Goal: Information Seeking & Learning: Learn about a topic

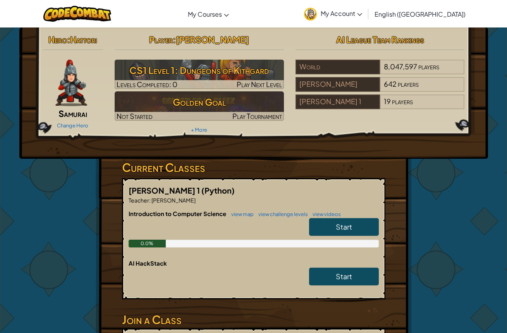
click at [322, 237] on div "Start" at bounding box center [339, 229] width 77 height 22
click at [324, 227] on link "Start" at bounding box center [344, 227] width 70 height 18
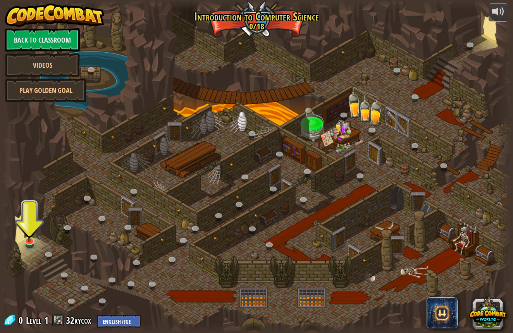
drag, startPoint x: 400, startPoint y: 274, endPoint x: 393, endPoint y: 258, distance: 17.5
click at [400, 273] on div at bounding box center [256, 166] width 509 height 333
drag, startPoint x: 365, startPoint y: 195, endPoint x: 363, endPoint y: 185, distance: 11.0
click at [363, 185] on div at bounding box center [256, 166] width 509 height 333
click at [341, 132] on div at bounding box center [256, 166] width 509 height 333
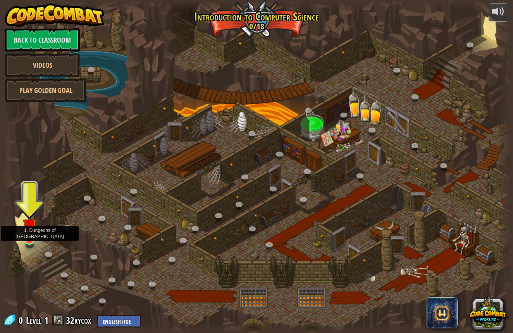
click at [27, 237] on img at bounding box center [30, 225] width 14 height 31
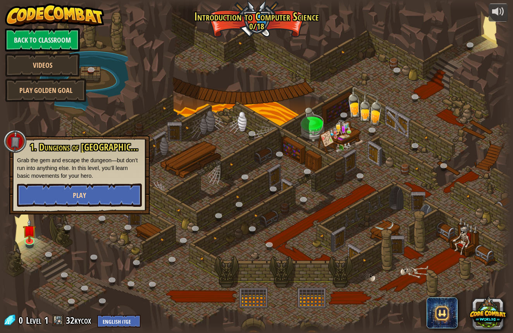
click at [72, 187] on button "Play" at bounding box center [79, 194] width 125 height 23
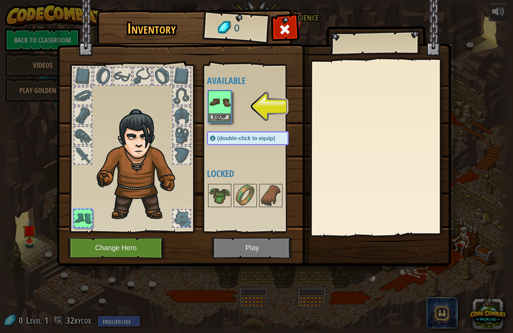
click at [131, 244] on button "Change Hero" at bounding box center [117, 247] width 98 height 21
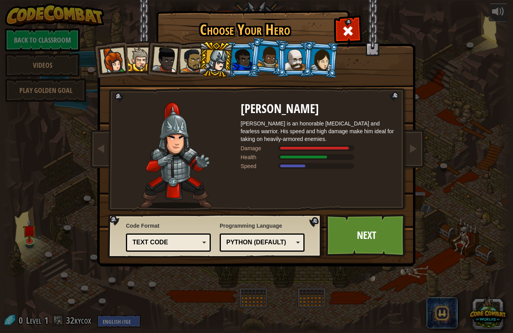
click at [297, 57] on div at bounding box center [295, 59] width 20 height 21
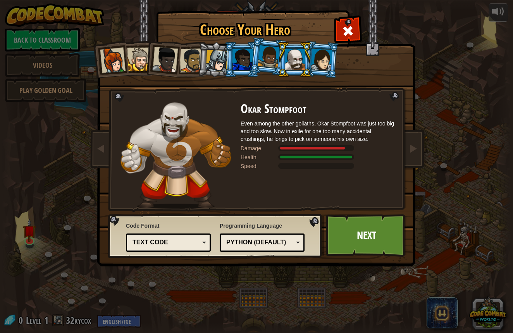
click at [315, 55] on div at bounding box center [321, 59] width 22 height 22
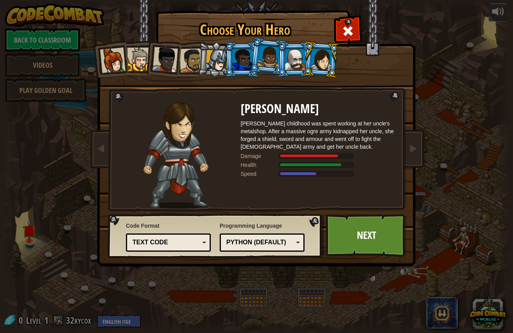
click at [249, 61] on div at bounding box center [242, 59] width 20 height 21
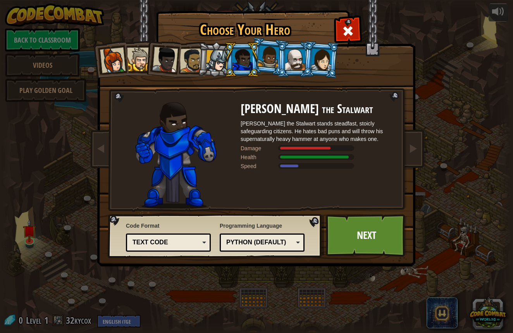
click at [194, 59] on div at bounding box center [192, 60] width 24 height 24
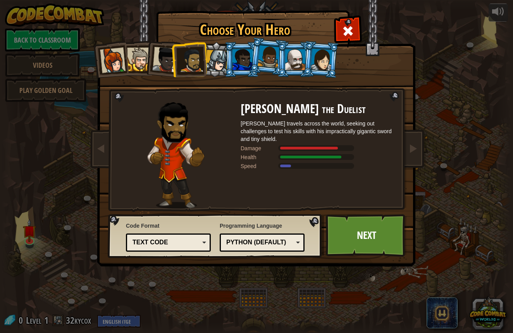
click at [142, 63] on div at bounding box center [139, 60] width 24 height 24
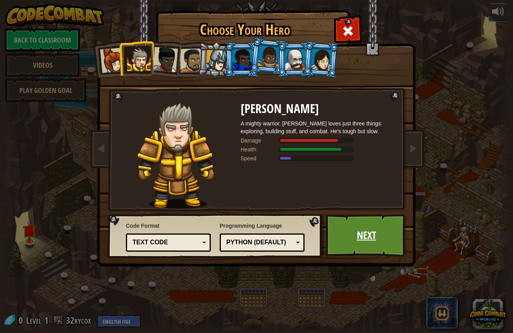
click at [348, 229] on link "Next" at bounding box center [366, 235] width 81 height 43
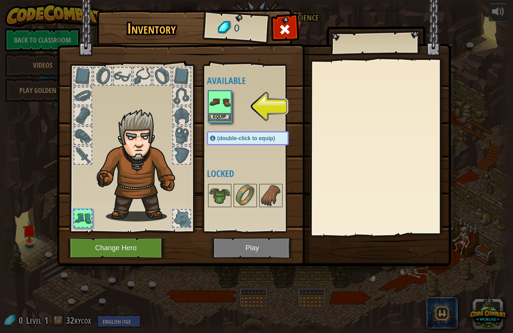
click at [216, 115] on button "Equip" at bounding box center [220, 117] width 22 height 8
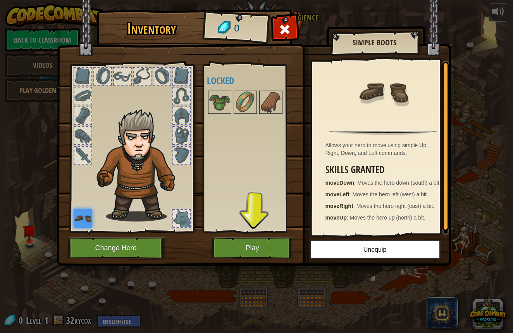
click at [261, 248] on button "Play" at bounding box center [252, 247] width 81 height 21
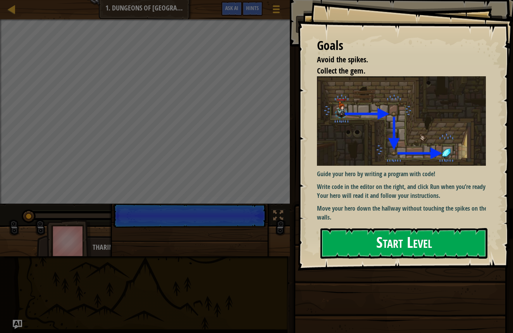
click at [333, 240] on button "Start Level" at bounding box center [403, 243] width 167 height 31
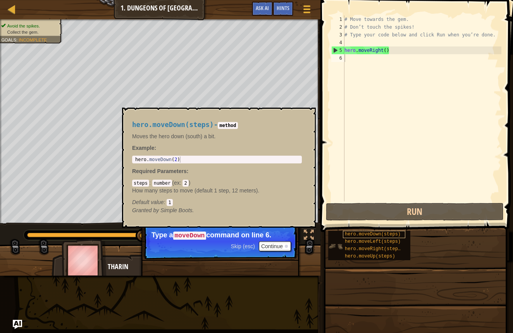
click at [354, 231] on div "hero.moveDown(steps)" at bounding box center [374, 234] width 62 height 7
drag, startPoint x: 355, startPoint y: 234, endPoint x: 342, endPoint y: 98, distance: 136.9
click at [343, 104] on div "Hints Videos 1 2 3 4 5 6 # Move towards the gem. # Don’t touch the spikes! # Ty…" at bounding box center [415, 164] width 195 height 329
click at [306, 117] on button "×" at bounding box center [307, 116] width 6 height 11
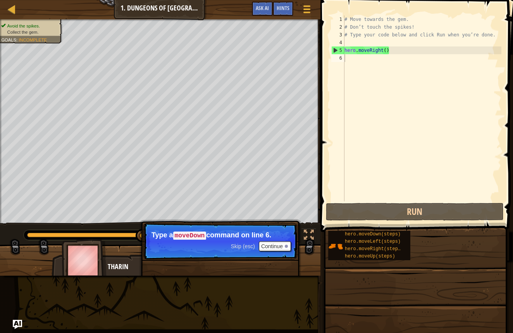
click at [349, 55] on div "# Move towards the gem. # Don’t touch the spikes! # Type your code below and cl…" at bounding box center [422, 115] width 158 height 201
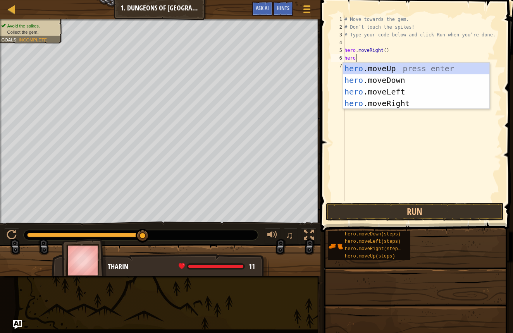
scroll to position [3, 0]
type textarea "hero."
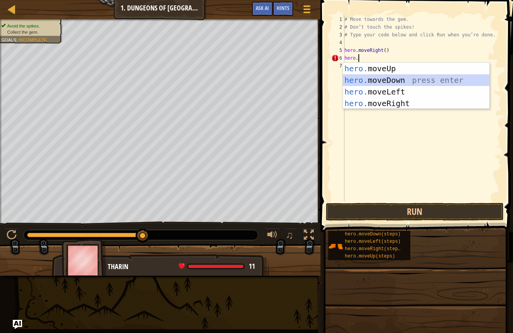
click at [370, 76] on div "hero. moveUp press enter hero. moveDown press enter hero. moveLeft press enter …" at bounding box center [416, 98] width 146 height 70
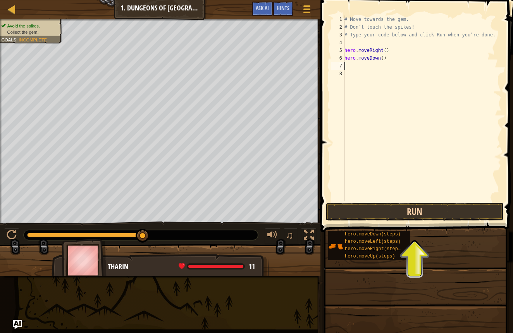
click at [347, 211] on button "Run" at bounding box center [415, 212] width 178 height 18
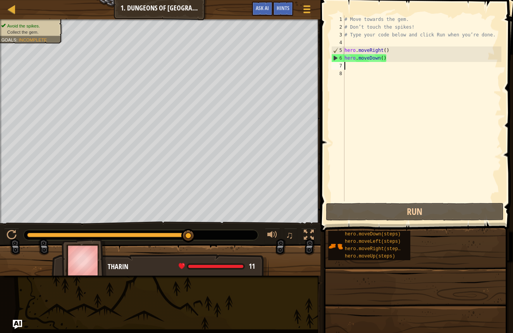
type textarea "m"
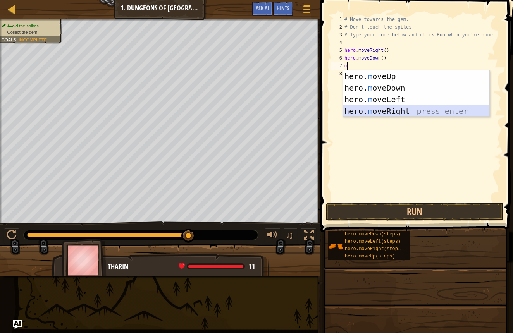
click at [393, 108] on div "hero. m oveUp press enter hero. m oveDown press enter hero. m oveLeft press ent…" at bounding box center [416, 105] width 146 height 70
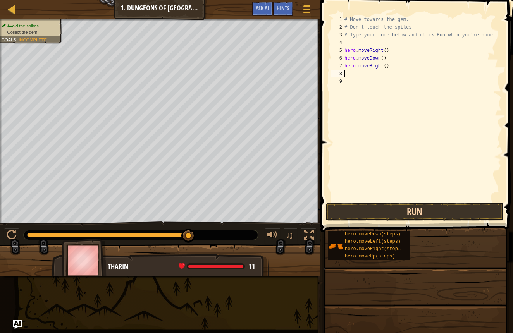
click at [349, 207] on button "Run" at bounding box center [415, 212] width 178 height 18
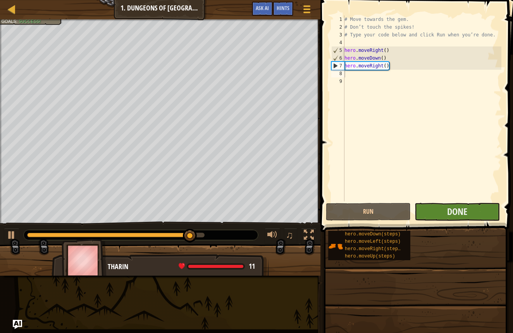
click at [422, 211] on button "Done" at bounding box center [456, 212] width 85 height 18
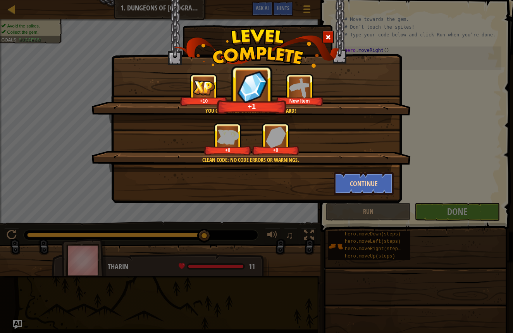
click at [360, 178] on button "Continue" at bounding box center [364, 183] width 60 height 23
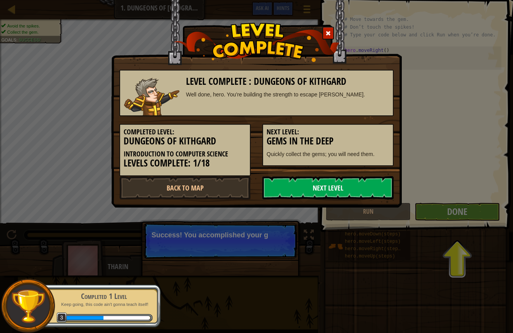
click at [336, 183] on link "Next Level" at bounding box center [327, 187] width 131 height 23
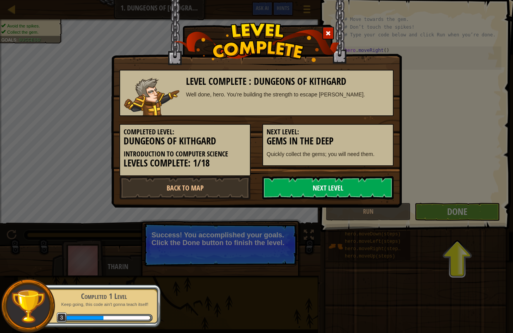
click at [345, 192] on link "Next Level" at bounding box center [327, 187] width 131 height 23
click at [342, 185] on link "Next Level" at bounding box center [327, 187] width 131 height 23
click at [345, 183] on link "Next Level" at bounding box center [327, 187] width 131 height 23
click at [346, 184] on link "Next Level" at bounding box center [327, 187] width 131 height 23
click at [347, 184] on link "Next Level" at bounding box center [327, 187] width 131 height 23
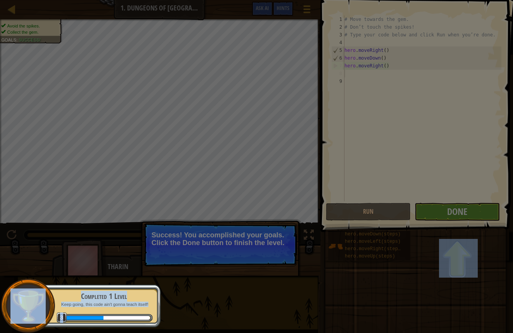
drag, startPoint x: 348, startPoint y: 184, endPoint x: 352, endPoint y: 183, distance: 3.9
click at [351, 1] on body "Map Introduction to Computer Science 1. Dungeons of Kithgard Game Menu Done Hin…" at bounding box center [256, 0] width 513 height 1
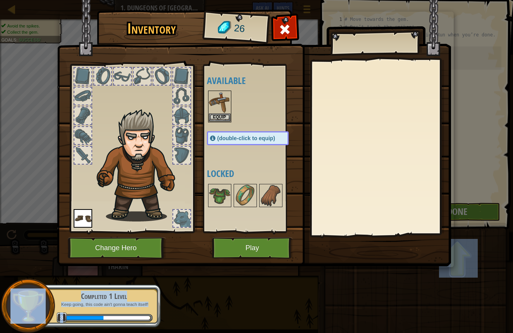
click at [245, 242] on button "Play" at bounding box center [252, 247] width 81 height 21
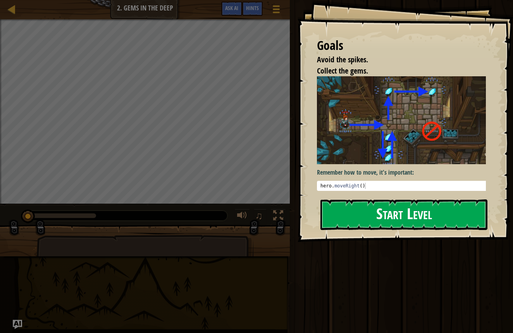
click at [355, 209] on button "Start Level" at bounding box center [403, 214] width 167 height 31
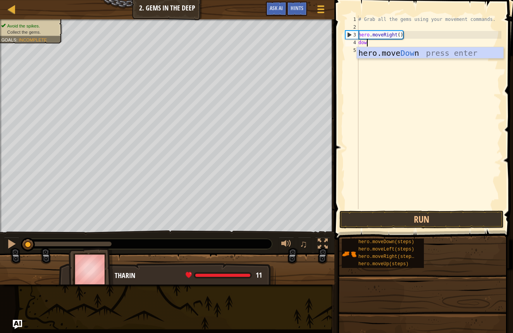
scroll to position [3, 0]
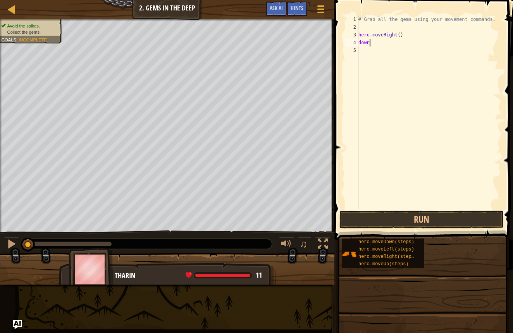
click at [405, 39] on div "# Grab all the gems using your movement commands. hero . moveRight ( ) down" at bounding box center [429, 119] width 144 height 209
click at [377, 41] on div "# Grab all the gems using your movement commands. hero . moveRight ( ) down" at bounding box center [429, 119] width 144 height 209
click at [361, 41] on div "# Grab all the gems using your movement commands. hero . moveRight ( ) down" at bounding box center [429, 119] width 144 height 209
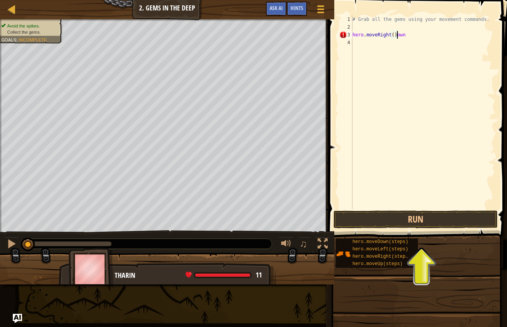
click at [410, 34] on div "# Grab all the gems using your movement commands. hero . moveRight ( ) own" at bounding box center [423, 119] width 144 height 209
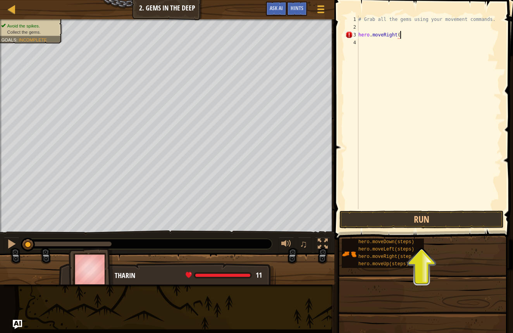
type textarea "hero.moveRight"
click at [362, 43] on div "# Grab all the gems using your movement commands. hero . moveRight" at bounding box center [429, 119] width 144 height 209
click at [424, 220] on button "Run" at bounding box center [421, 220] width 164 height 18
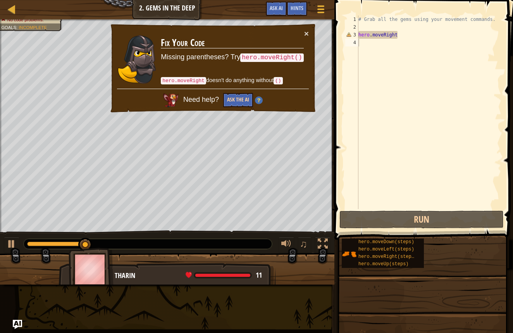
click at [239, 100] on button "Ask the AI" at bounding box center [238, 100] width 30 height 14
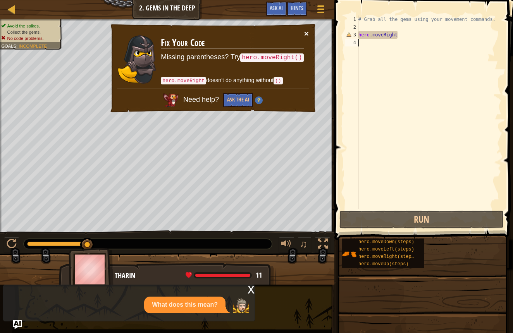
click at [305, 30] on button "×" at bounding box center [306, 33] width 5 height 8
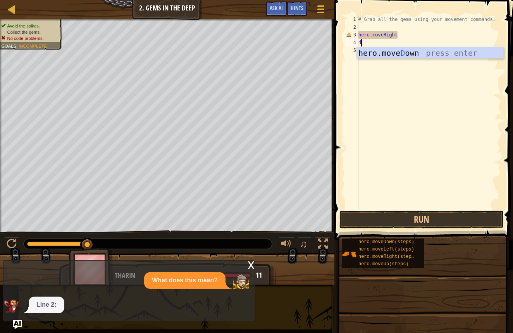
type textarea "dow"
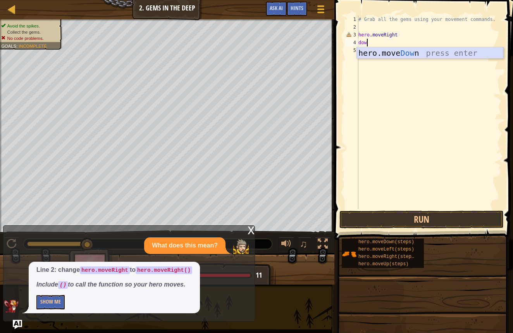
click at [387, 50] on div "hero.move Dow n press enter" at bounding box center [430, 64] width 146 height 35
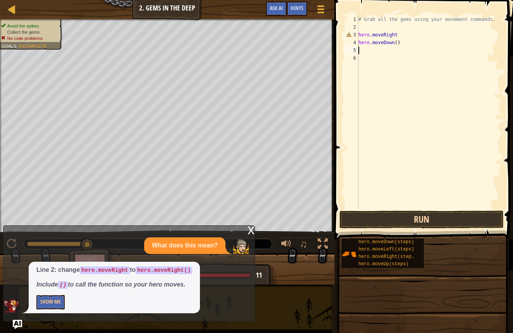
click at [369, 218] on button "Run" at bounding box center [421, 220] width 164 height 18
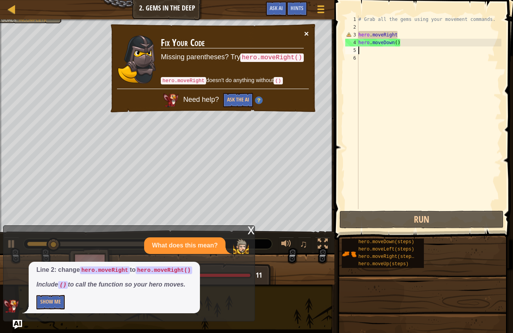
click at [304, 31] on button "×" at bounding box center [306, 33] width 5 height 8
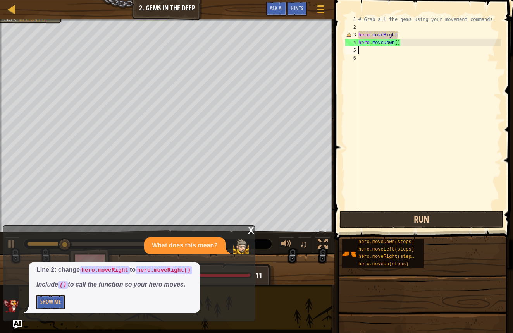
click at [394, 212] on div "1 2 3 4 5 6 # Grab all the gems using your movement commands. hero . moveRight …" at bounding box center [422, 135] width 181 height 262
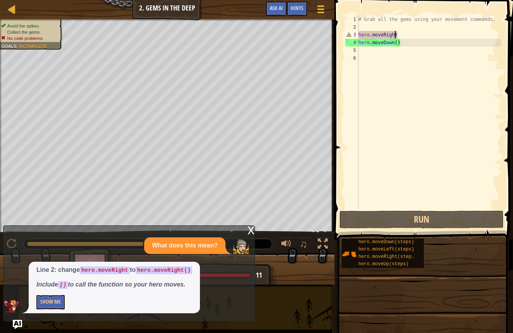
click at [395, 36] on div "# Grab all the gems using your movement commands. hero . moveRight hero . moveD…" at bounding box center [429, 119] width 144 height 209
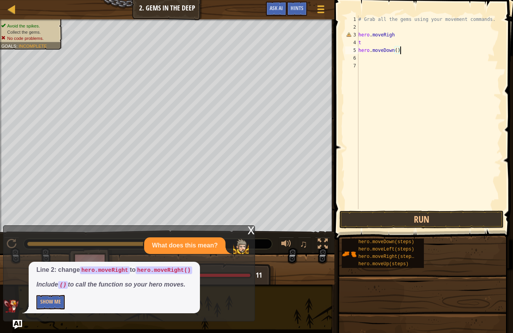
click at [405, 50] on div "# Grab all the gems using your movement commands. hero . moveRigh t hero . move…" at bounding box center [429, 119] width 144 height 209
type textarea "h"
click at [365, 41] on div "# Grab all the gems using your movement commands. hero . moveRigh t" at bounding box center [429, 119] width 144 height 209
type textarea "t"
click at [399, 35] on div "# Grab all the gems using your movement commands. hero . moveRigh" at bounding box center [429, 119] width 144 height 209
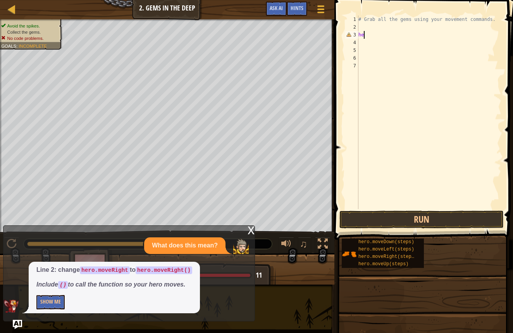
type textarea "h"
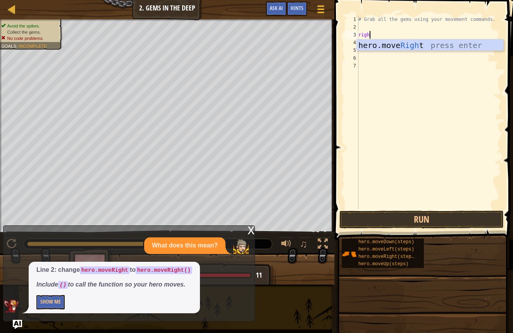
scroll to position [3, 1]
type textarea "right"
click at [391, 42] on div "hero.move Right press enter" at bounding box center [430, 56] width 146 height 35
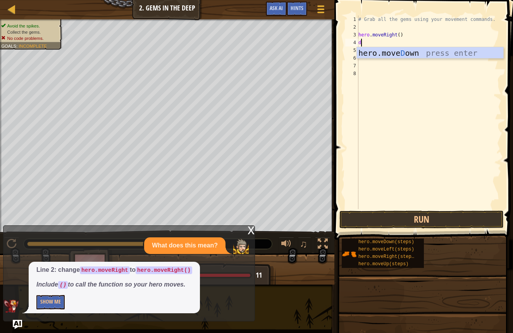
type textarea "dow"
click at [377, 49] on div "hero.move Dow n press enter" at bounding box center [430, 64] width 146 height 35
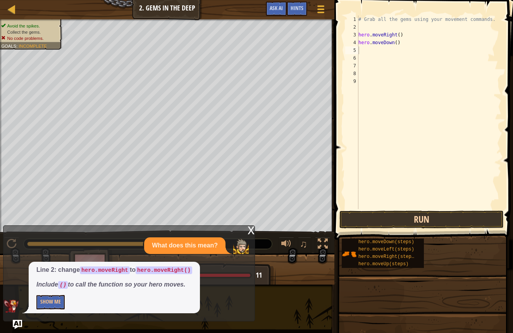
click at [397, 218] on button "Run" at bounding box center [421, 220] width 164 height 18
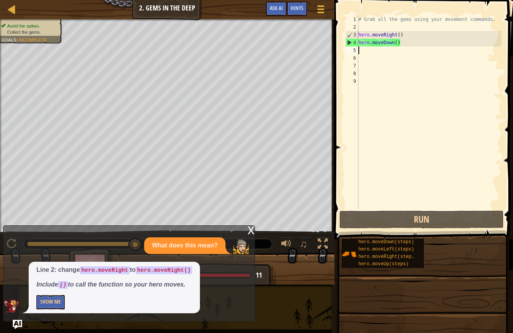
click at [361, 52] on div "# Grab all the gems using your movement commands. hero . moveRight ( ) hero . m…" at bounding box center [429, 119] width 144 height 209
type textarea "u"
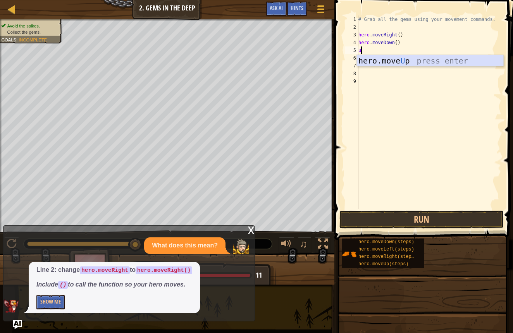
click at [365, 58] on div "hero.move U p press enter" at bounding box center [430, 72] width 146 height 35
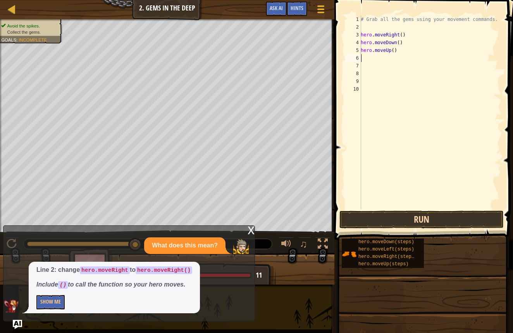
click at [346, 219] on button "Run" at bounding box center [421, 220] width 164 height 18
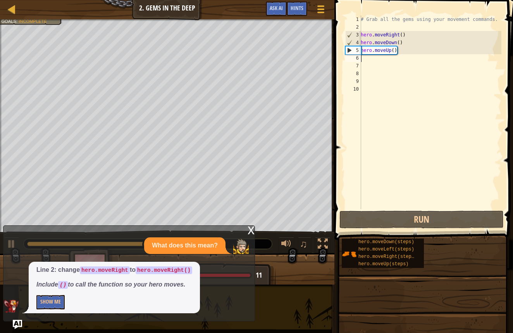
click at [365, 58] on div "# Grab all the gems using your movement commands. hero . moveRight ( ) hero . m…" at bounding box center [430, 119] width 142 height 209
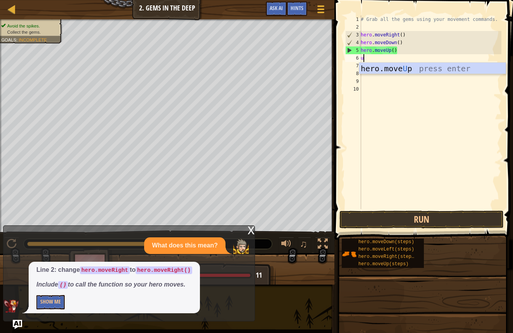
type textarea "up"
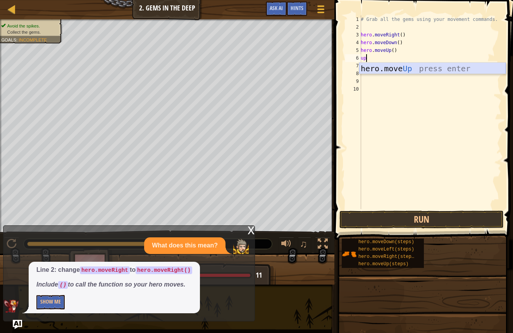
click at [371, 69] on div "hero.move Up press enter" at bounding box center [432, 80] width 146 height 35
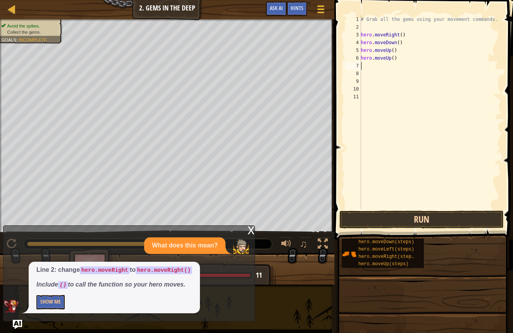
click at [341, 221] on button "Run" at bounding box center [421, 220] width 164 height 18
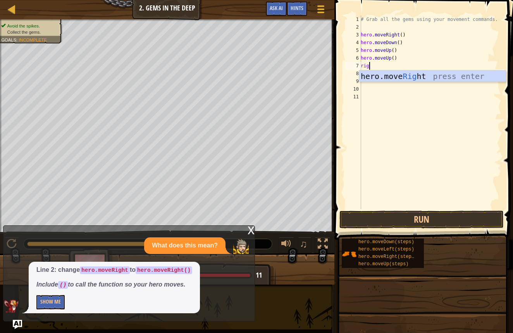
type textarea "right"
click at [377, 74] on div "hero.move Right press enter" at bounding box center [432, 87] width 146 height 35
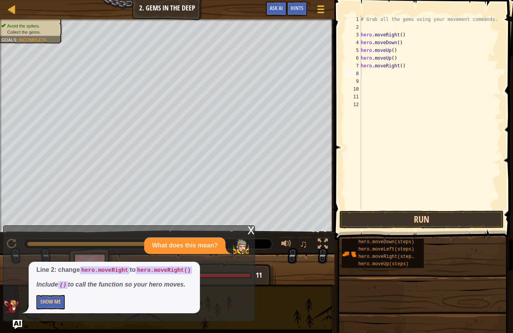
click at [372, 220] on button "Run" at bounding box center [421, 220] width 164 height 18
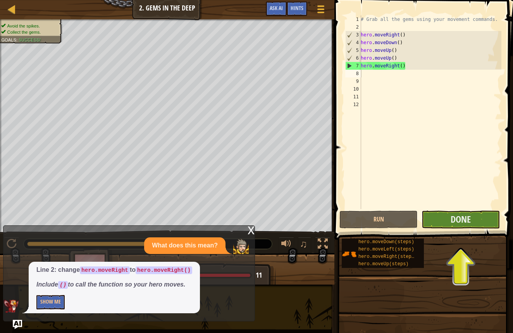
click at [427, 226] on button "Done" at bounding box center [460, 220] width 78 height 18
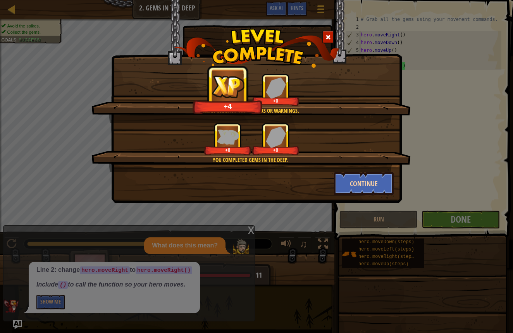
click at [357, 178] on button "Continue" at bounding box center [364, 183] width 60 height 23
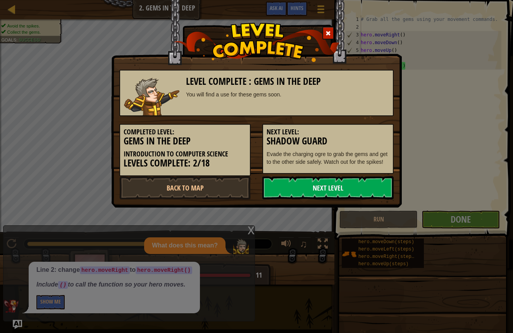
click at [345, 177] on div "Level Complete : Gems in the Deep You will find a use for these gems soon. Comp…" at bounding box center [256, 130] width 274 height 137
click at [345, 176] on link "Next Level" at bounding box center [327, 187] width 131 height 23
click at [346, 173] on div "Completed Level: Gems in the Deep Introduction to Computer Science Levels Compl…" at bounding box center [256, 146] width 286 height 60
drag, startPoint x: 345, startPoint y: 173, endPoint x: 346, endPoint y: 178, distance: 5.4
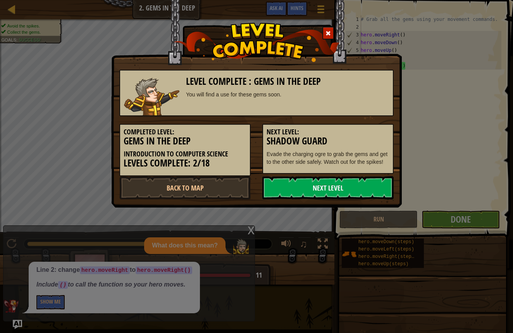
click at [347, 177] on div "Level Complete : Gems in the Deep You will find a use for these gems soon. Comp…" at bounding box center [256, 130] width 274 height 137
drag, startPoint x: 346, startPoint y: 176, endPoint x: 348, endPoint y: 180, distance: 4.7
click at [348, 180] on link "Next Level" at bounding box center [327, 187] width 131 height 23
drag, startPoint x: 346, startPoint y: 177, endPoint x: 354, endPoint y: 189, distance: 13.9
click at [355, 190] on link "Next Level" at bounding box center [327, 187] width 131 height 23
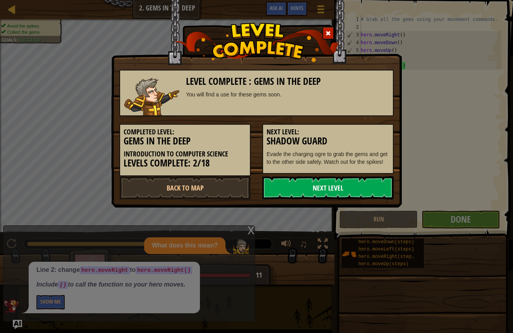
click at [350, 185] on link "Next Level" at bounding box center [327, 187] width 131 height 23
click at [348, 180] on link "Next Level" at bounding box center [327, 187] width 131 height 23
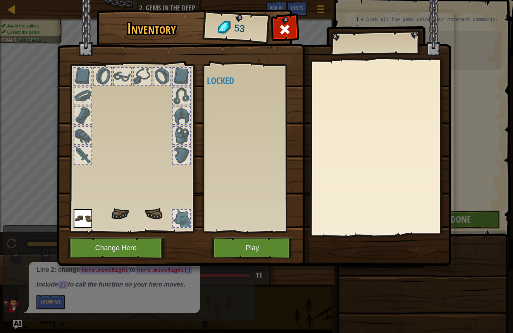
click at [348, 180] on div at bounding box center [380, 148] width 137 height 174
click at [225, 242] on button "Play" at bounding box center [252, 247] width 81 height 21
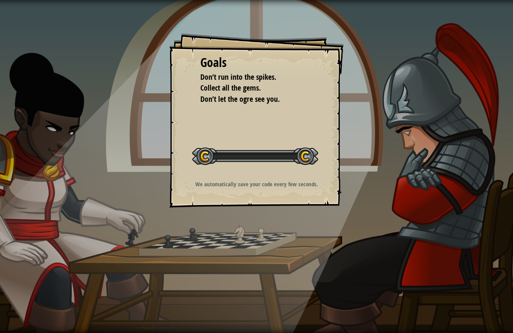
click at [226, 240] on div "Goals Don’t run into the spikes. Collect all the gems. Don’t let the ogre see y…" at bounding box center [256, 166] width 513 height 333
click at [307, 153] on div at bounding box center [255, 155] width 126 height 17
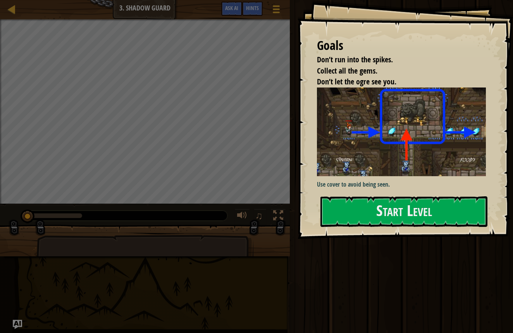
drag, startPoint x: 383, startPoint y: 153, endPoint x: 340, endPoint y: 148, distance: 43.3
click at [381, 196] on button "Start Level" at bounding box center [403, 211] width 167 height 31
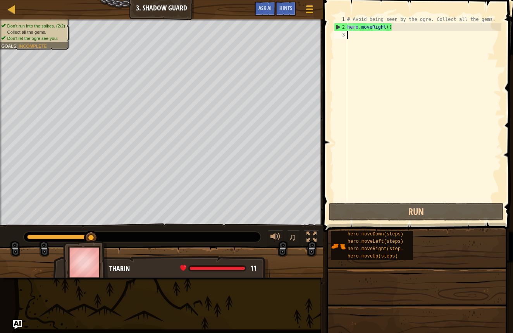
type textarea "u"
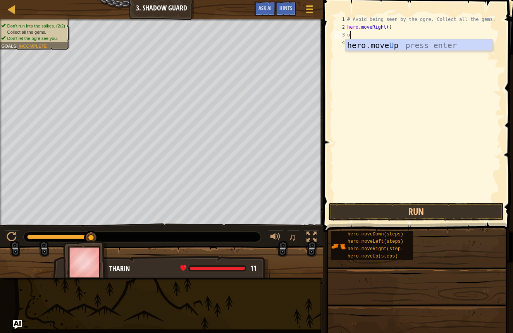
type textarea "up"
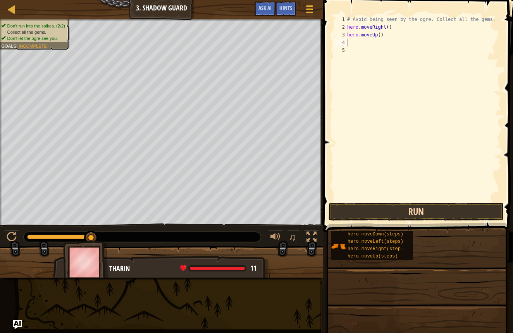
click at [365, 214] on button "Run" at bounding box center [415, 212] width 175 height 18
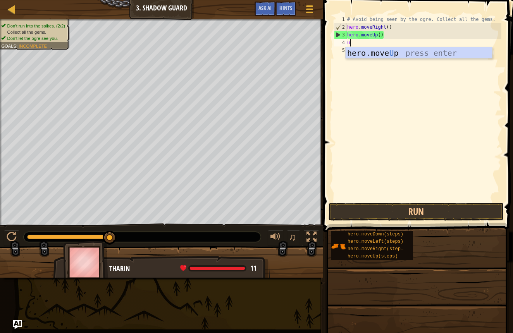
type textarea "up"
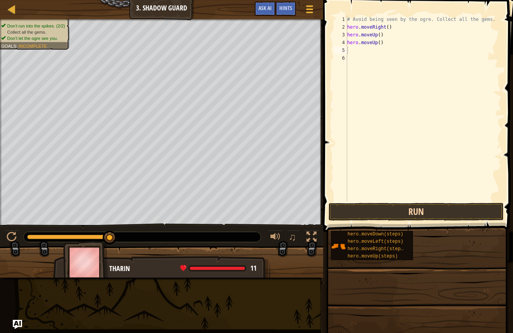
click at [369, 213] on button "Run" at bounding box center [415, 212] width 175 height 18
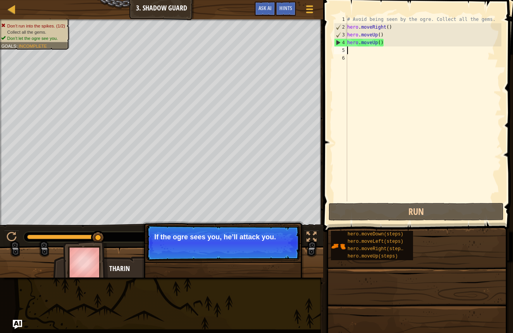
click at [388, 46] on div "# Avoid being seen by the ogre. Collect all the gems. hero . moveRight ( ) hero…" at bounding box center [423, 115] width 156 height 201
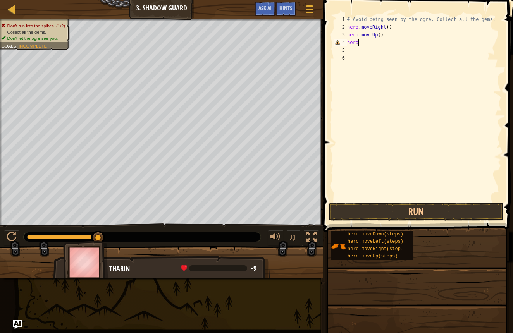
type textarea "h"
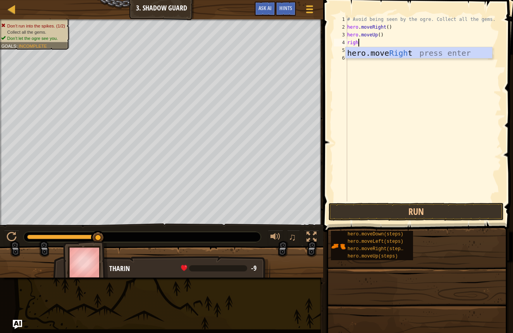
type textarea "right"
click at [394, 52] on div "hero.move Right press enter" at bounding box center [418, 64] width 146 height 35
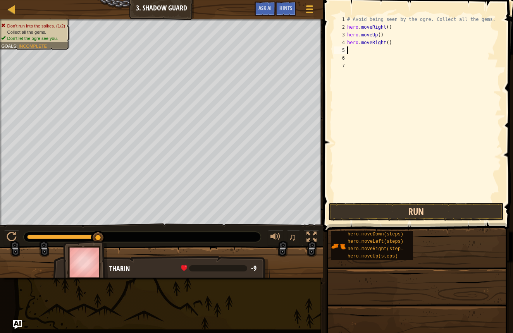
click at [367, 217] on button "Run" at bounding box center [415, 212] width 175 height 18
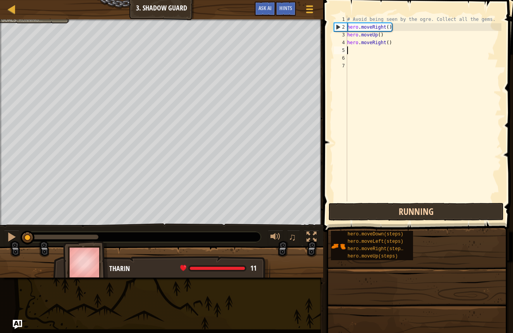
click at [367, 215] on button "Running" at bounding box center [415, 212] width 175 height 18
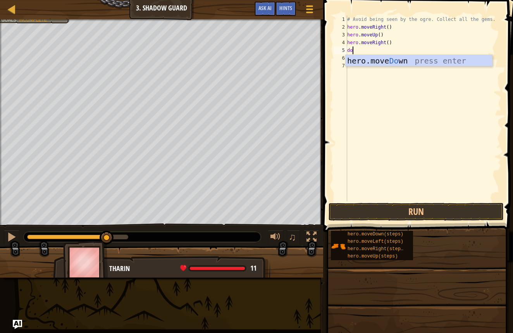
scroll to position [3, 0]
type textarea "down"
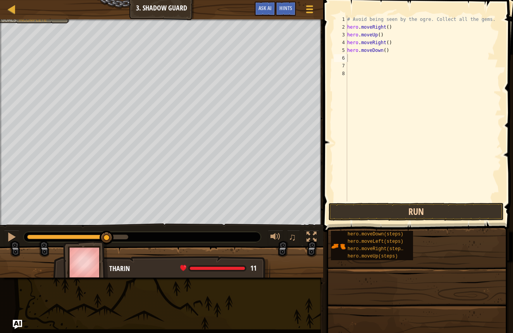
click at [410, 212] on button "Run" at bounding box center [415, 212] width 175 height 18
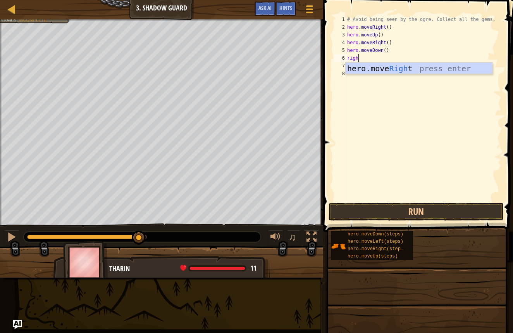
type textarea "right"
click at [385, 66] on div "hero.move Right press enter" at bounding box center [418, 80] width 146 height 35
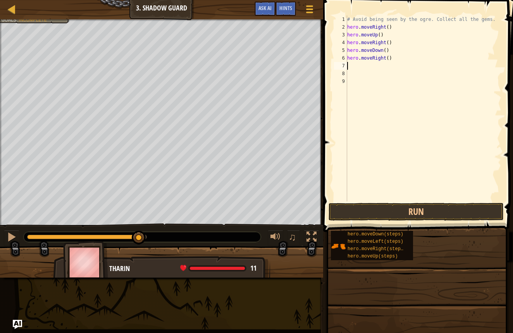
scroll to position [3, 0]
click at [375, 216] on button "Run" at bounding box center [415, 212] width 175 height 18
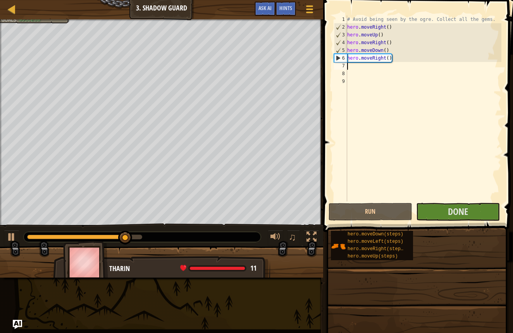
click at [456, 221] on span at bounding box center [419, 105] width 196 height 255
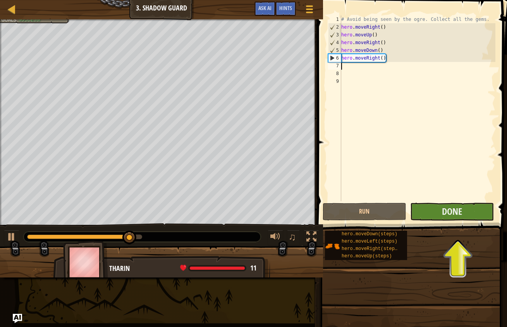
click at [455, 219] on button "Done" at bounding box center [452, 212] width 84 height 18
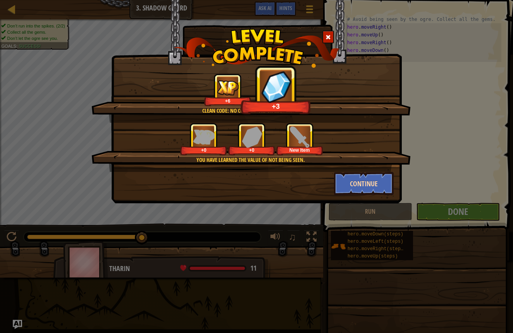
click at [354, 193] on button "Continue" at bounding box center [364, 183] width 60 height 23
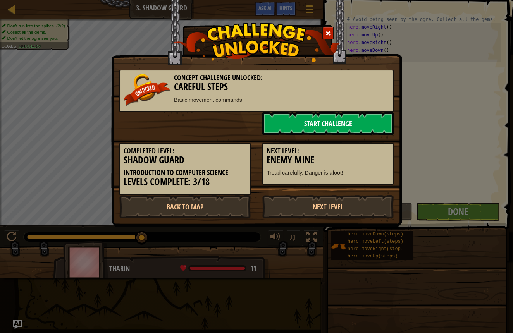
click at [378, 122] on link "Start Challenge" at bounding box center [327, 123] width 131 height 23
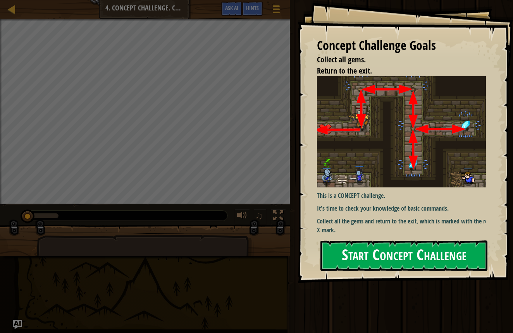
click at [408, 258] on button "Start Concept Challenge" at bounding box center [403, 255] width 167 height 31
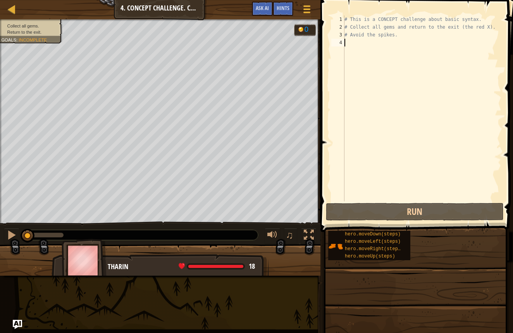
scroll to position [3, 0]
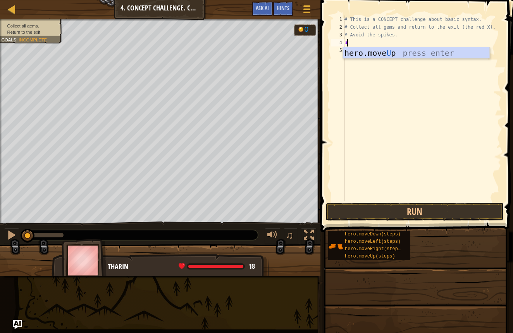
type textarea "up"
click at [378, 50] on div "hero.move Up press enter" at bounding box center [416, 64] width 146 height 35
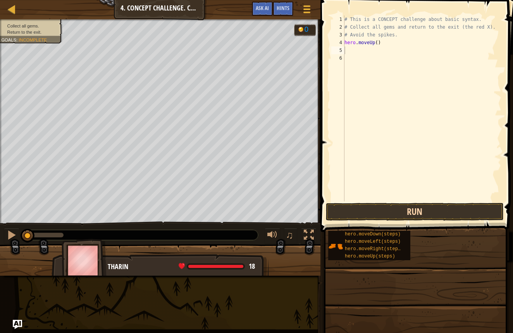
click at [353, 208] on button "Run" at bounding box center [415, 212] width 178 height 18
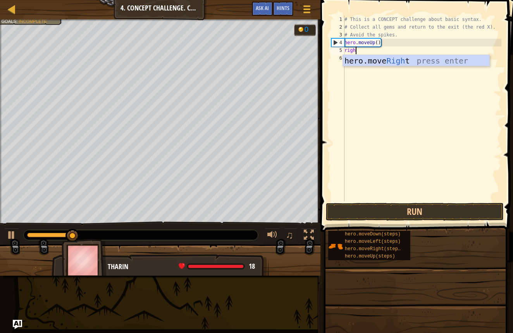
scroll to position [3, 1]
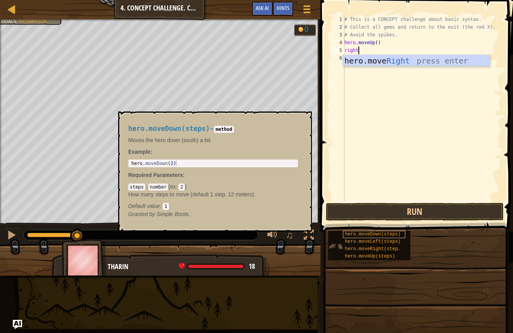
click at [361, 232] on div "hero.moveDown(steps)" at bounding box center [374, 234] width 62 height 7
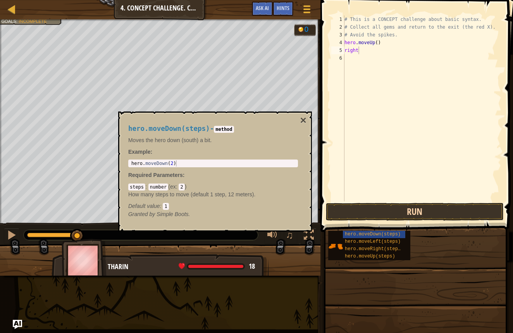
click at [367, 216] on button "Run" at bounding box center [415, 212] width 178 height 18
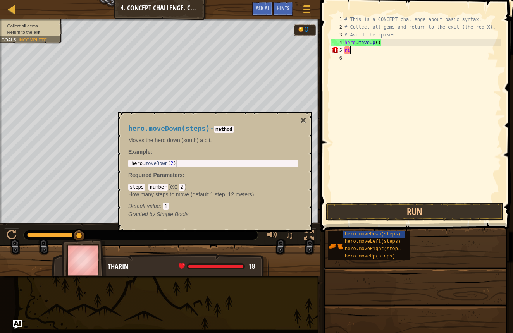
scroll to position [3, 0]
type textarea "r"
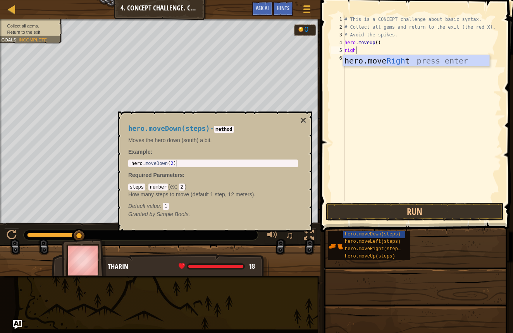
type textarea "right"
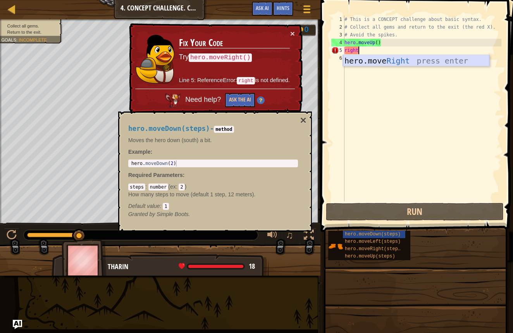
click at [374, 62] on div "hero.move Right press enter" at bounding box center [416, 72] width 146 height 35
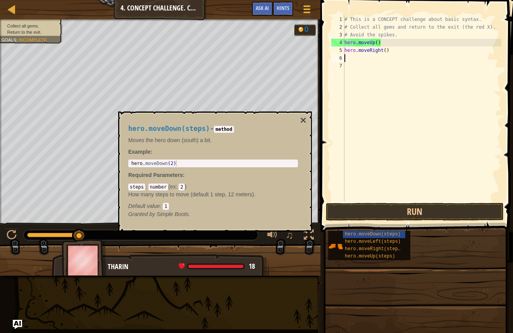
scroll to position [3, 0]
click at [346, 215] on button "Run" at bounding box center [415, 212] width 178 height 18
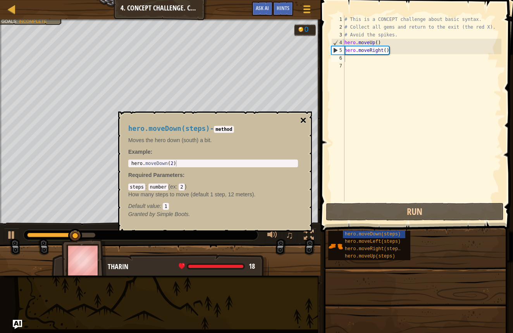
drag, startPoint x: 299, startPoint y: 120, endPoint x: 303, endPoint y: 119, distance: 4.3
click at [301, 120] on div "hero.moveDown(steps) - method Moves the hero down (south) a bit. Example : 1 he…" at bounding box center [215, 171] width 194 height 120
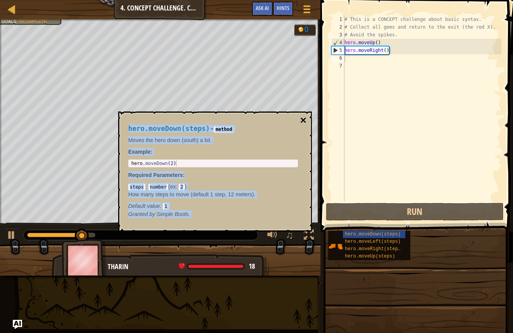
click at [303, 122] on button "×" at bounding box center [303, 120] width 6 height 11
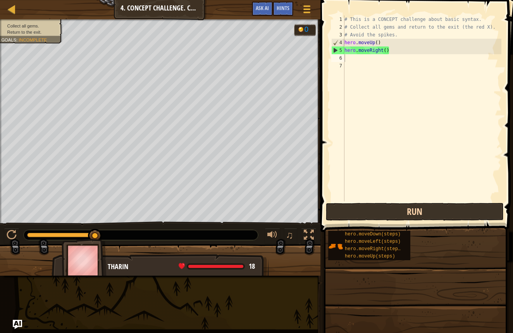
click at [355, 207] on button "Run" at bounding box center [415, 212] width 178 height 18
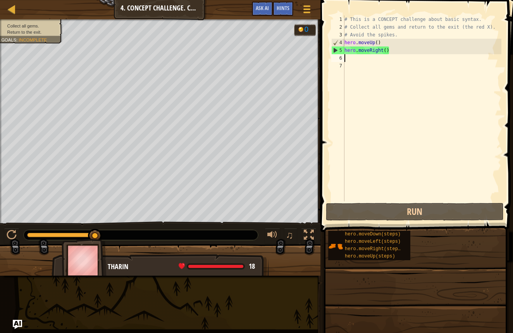
click at [349, 58] on div "# This is a CONCEPT challenge about basic syntax. # Collect all gems and return…" at bounding box center [422, 115] width 158 height 201
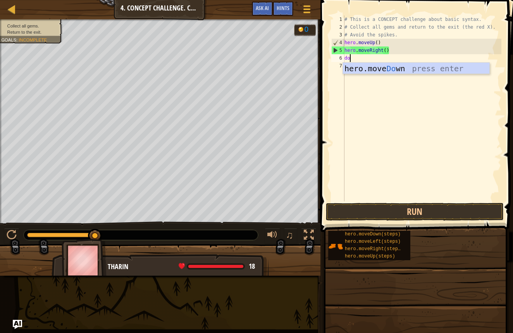
type textarea "dow"
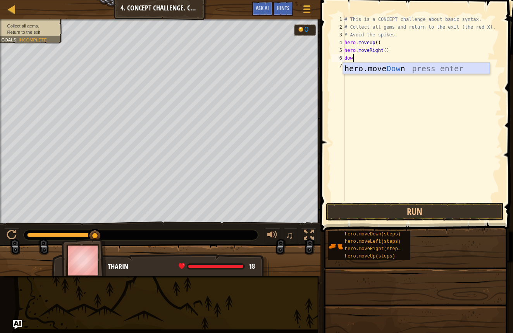
click at [370, 68] on div "hero.move Dow n press enter" at bounding box center [416, 80] width 146 height 35
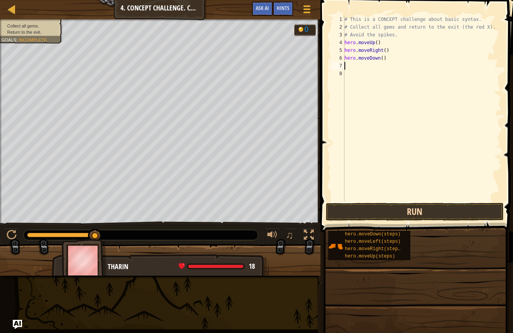
click at [357, 211] on button "Run" at bounding box center [415, 212] width 178 height 18
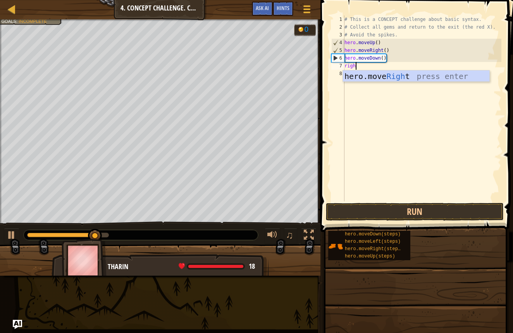
type textarea "right"
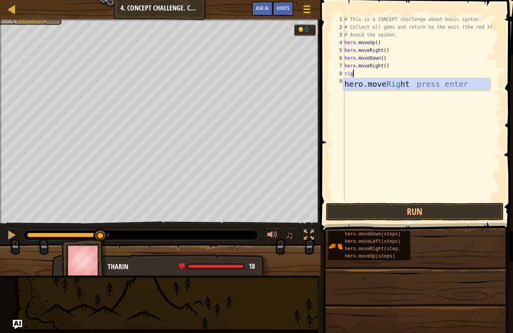
type textarea "righ"
click at [348, 87] on div "hero.move Righ t press enter" at bounding box center [416, 95] width 146 height 35
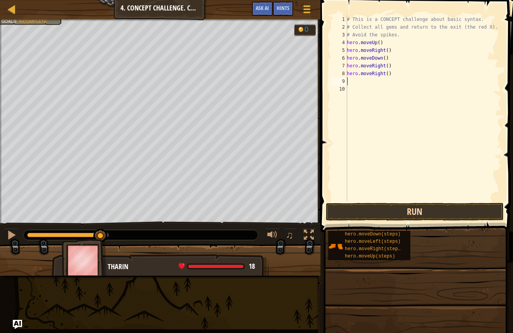
click at [350, 206] on button "Run" at bounding box center [415, 212] width 178 height 18
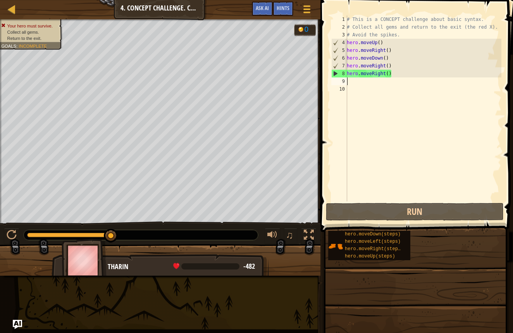
click at [349, 82] on div "# This is a CONCEPT challenge about basic syntax. # Collect all gems and return…" at bounding box center [423, 115] width 156 height 201
click at [350, 82] on div "# This is a CONCEPT challenge about basic syntax. # Collect all gems and return…" at bounding box center [423, 115] width 156 height 201
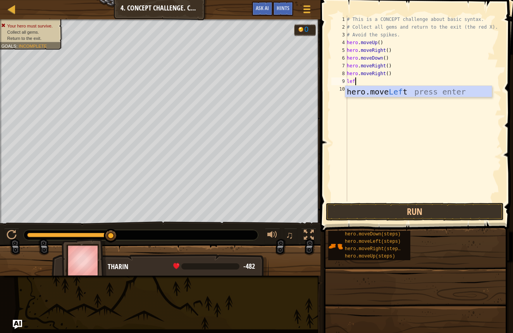
type textarea "left"
click at [357, 87] on div "hero.move Left press enter" at bounding box center [418, 103] width 146 height 35
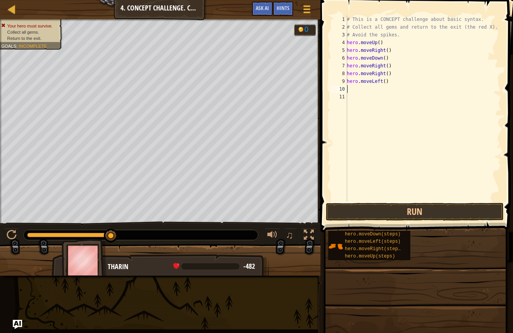
scroll to position [3, 0]
click at [358, 205] on button "Run" at bounding box center [415, 212] width 178 height 18
type textarea "down"
click at [373, 210] on button "Run" at bounding box center [415, 212] width 178 height 18
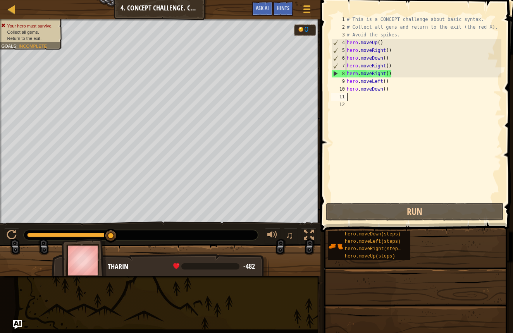
click at [391, 90] on div "# This is a CONCEPT challenge about basic syntax. # Collect all gems and return…" at bounding box center [423, 115] width 156 height 201
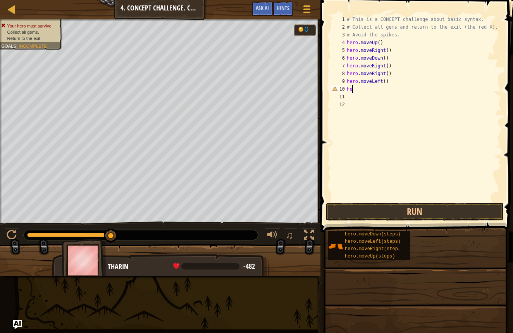
type textarea "h"
click at [391, 87] on div "# This is a CONCEPT challenge about basic syntax. # Collect all gems and return…" at bounding box center [423, 115] width 156 height 201
type textarea "h"
click at [374, 212] on button "Run" at bounding box center [415, 212] width 178 height 18
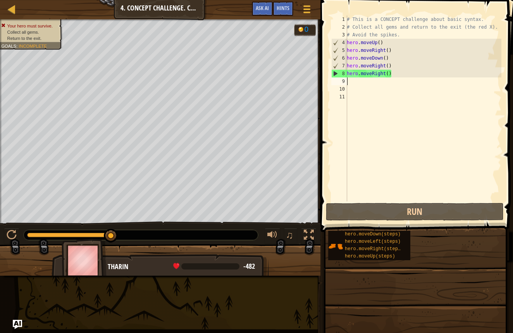
click at [392, 74] on div "# This is a CONCEPT challenge about basic syntax. # Collect all gems and return…" at bounding box center [423, 115] width 156 height 201
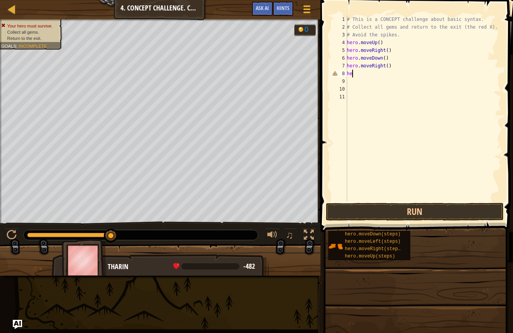
type textarea "h"
click at [453, 202] on span at bounding box center [417, 105] width 199 height 255
click at [454, 207] on button "Run" at bounding box center [415, 212] width 178 height 18
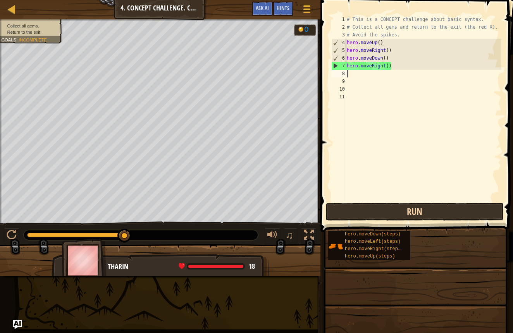
type textarea "l"
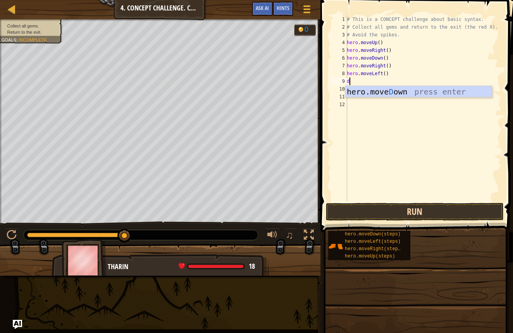
type textarea "do"
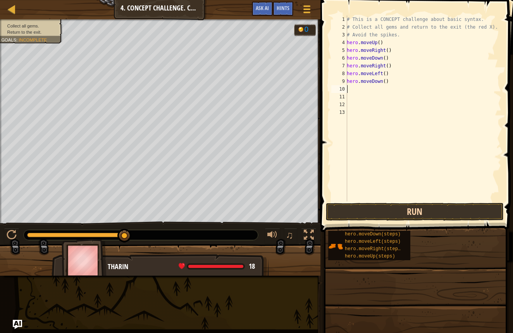
click at [461, 208] on button "Run" at bounding box center [415, 212] width 178 height 18
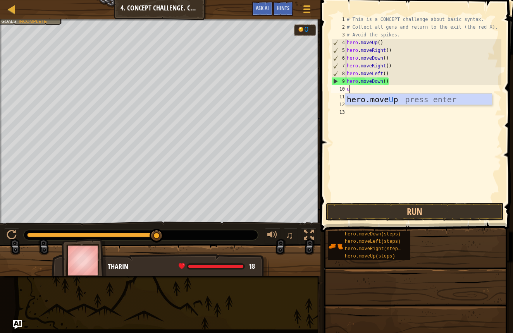
type textarea "up"
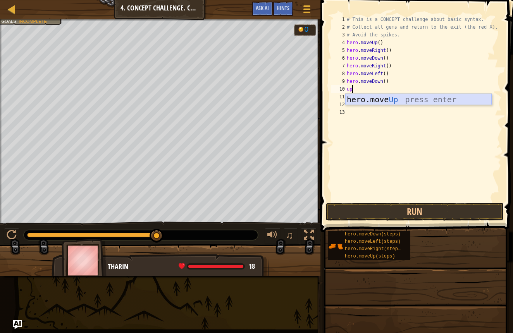
click at [361, 99] on div "hero.move Up press enter" at bounding box center [418, 111] width 146 height 35
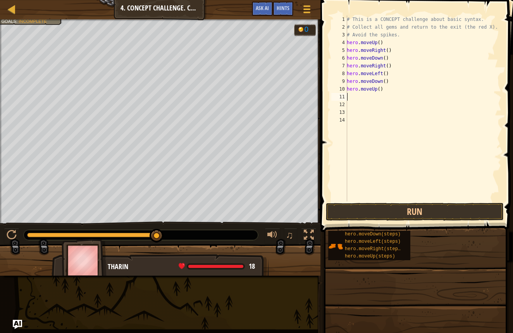
click at [379, 89] on div "# This is a CONCEPT challenge about basic syntax. # Collect all gems and return…" at bounding box center [423, 115] width 156 height 201
type textarea "hero.moveUp(2)"
click at [396, 211] on button "Run" at bounding box center [415, 212] width 178 height 18
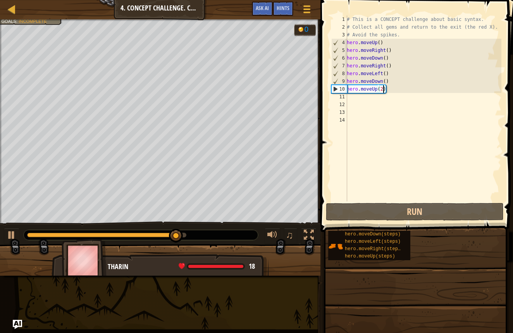
click at [347, 96] on div "# This is a CONCEPT challenge about basic syntax. # Collect all gems and return…" at bounding box center [423, 115] width 156 height 201
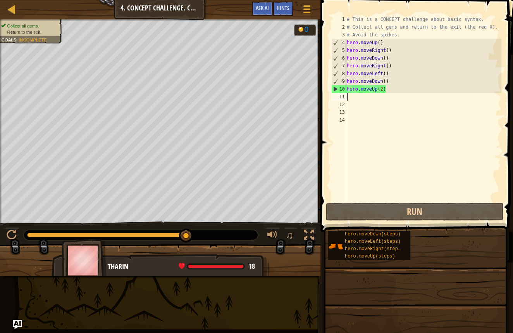
click at [350, 98] on div "# This is a CONCEPT challenge about basic syntax. # Collect all gems and return…" at bounding box center [423, 115] width 156 height 201
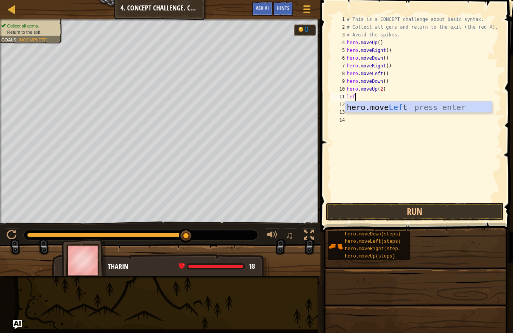
type textarea "left"
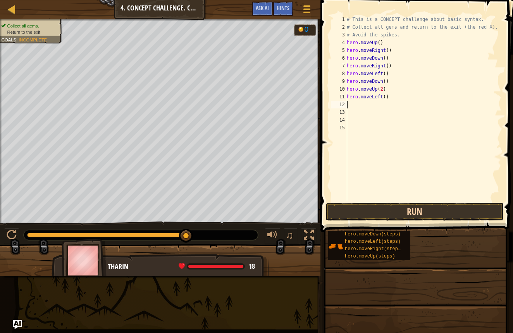
click at [357, 213] on button "Run" at bounding box center [415, 212] width 178 height 18
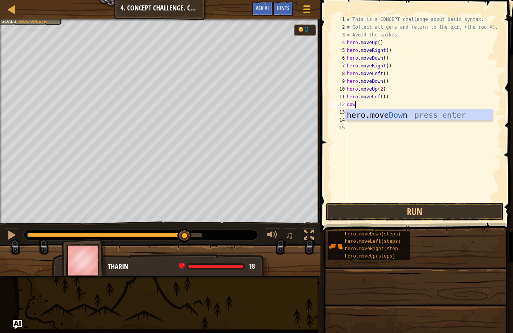
type textarea "down"
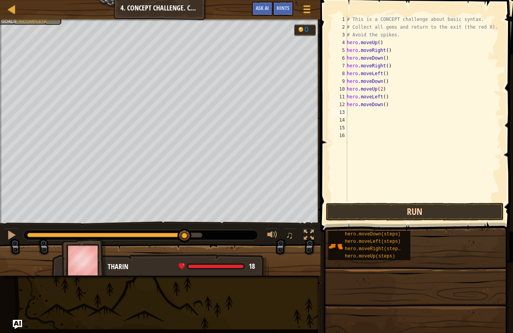
click at [389, 206] on button "Run" at bounding box center [415, 212] width 178 height 18
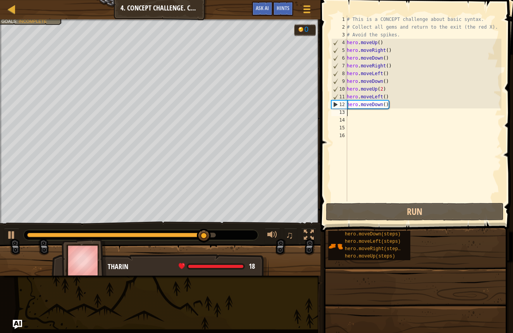
click at [354, 113] on div "# This is a CONCEPT challenge about basic syntax. # Collect all gems and return…" at bounding box center [423, 115] width 156 height 201
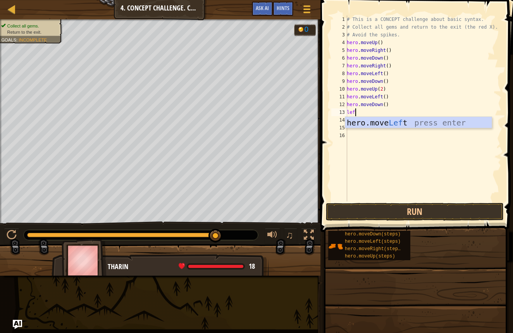
type textarea "left"
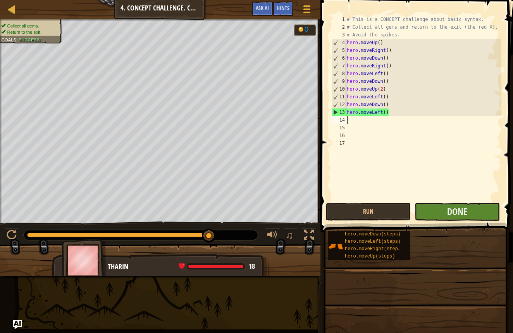
click at [430, 207] on button "Done" at bounding box center [456, 212] width 85 height 18
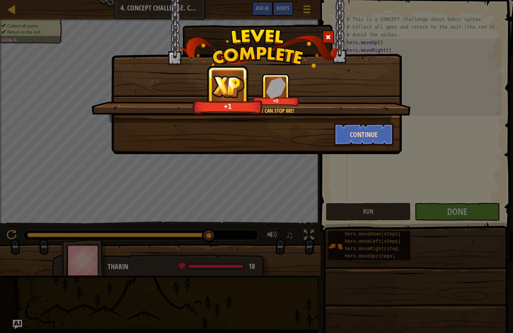
click at [372, 137] on button "Continue" at bounding box center [364, 134] width 60 height 23
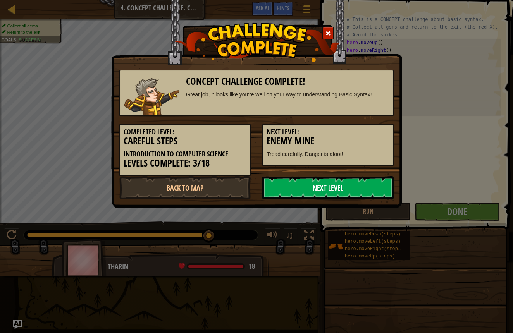
click at [333, 189] on link "Next Level" at bounding box center [327, 187] width 131 height 23
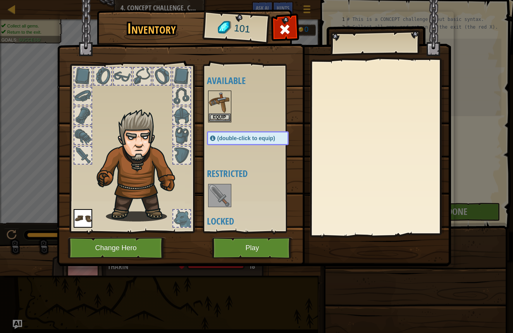
click at [248, 244] on button "Play" at bounding box center [252, 247] width 81 height 21
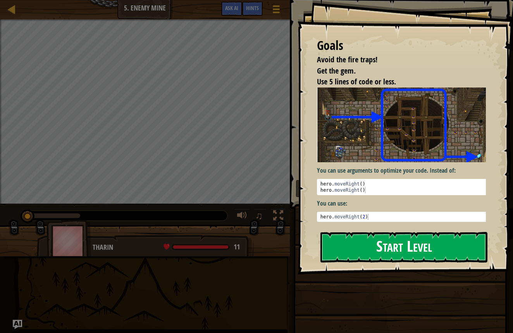
click at [346, 232] on button "Start Level" at bounding box center [403, 247] width 167 height 31
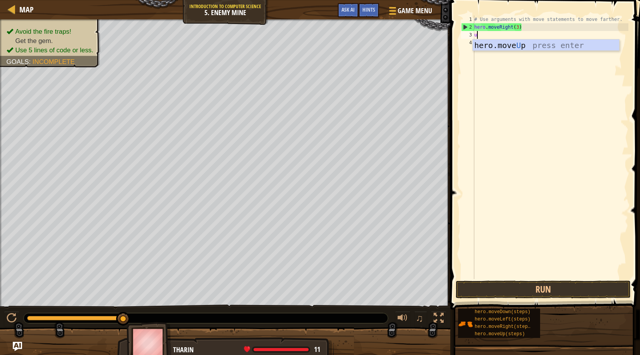
scroll to position [3, 0]
type textarea "up"
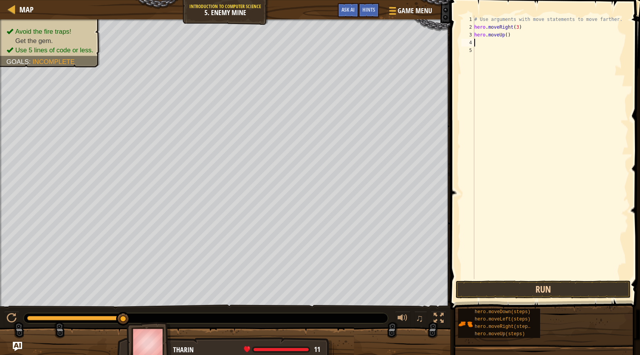
click at [512, 289] on button "Run" at bounding box center [543, 289] width 175 height 18
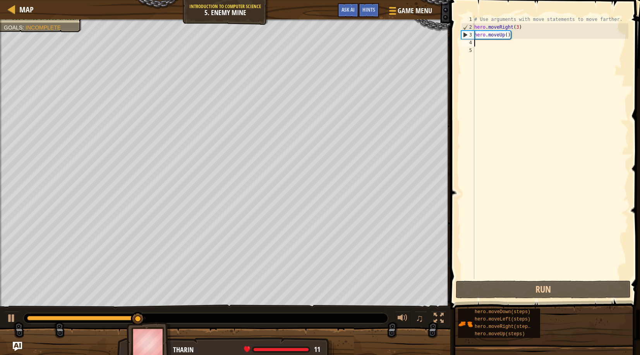
type textarea "r"
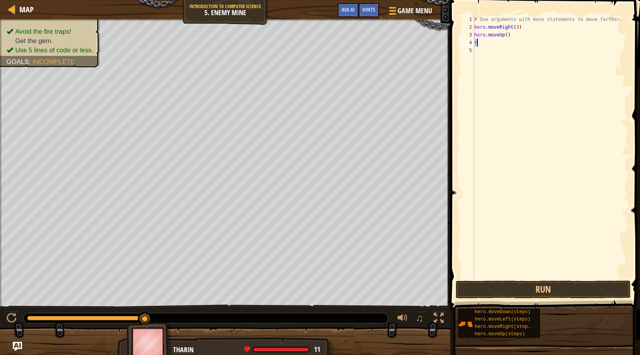
type textarea "i"
click at [483, 52] on div "hero.moveR i ght press enter" at bounding box center [546, 64] width 146 height 35
click at [512, 289] on button "Run" at bounding box center [543, 289] width 175 height 18
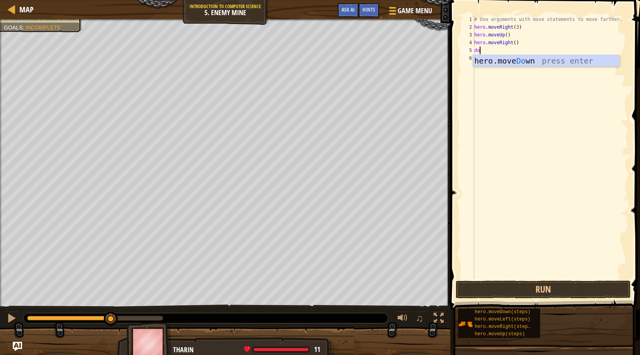
type textarea "dow"
click at [490, 60] on div "hero.move Dow n press enter" at bounding box center [546, 72] width 146 height 35
click at [512, 51] on div "# Use arguments with move statements to move farther. hero . moveRight ( 3 ) he…" at bounding box center [551, 154] width 156 height 279
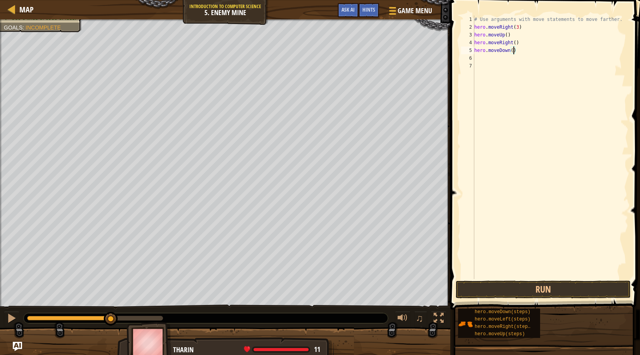
type textarea "hero.moveDown(3)"
click at [485, 59] on div "# Use arguments with move statements to move farther. hero . moveRight ( 3 ) he…" at bounding box center [551, 154] width 156 height 279
click at [483, 285] on button "Run" at bounding box center [543, 289] width 175 height 18
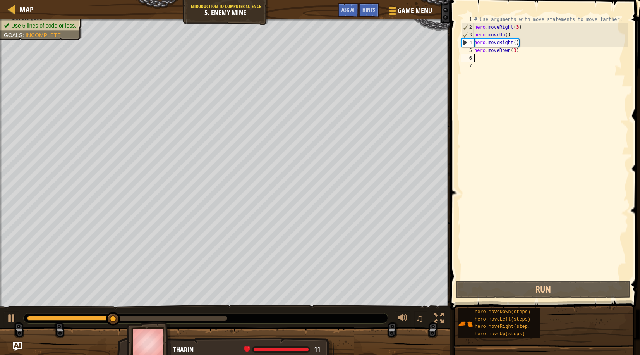
click at [471, 18] on div "1" at bounding box center [467, 19] width 13 height 8
type textarea "# Use arguments with move statements to move farther."
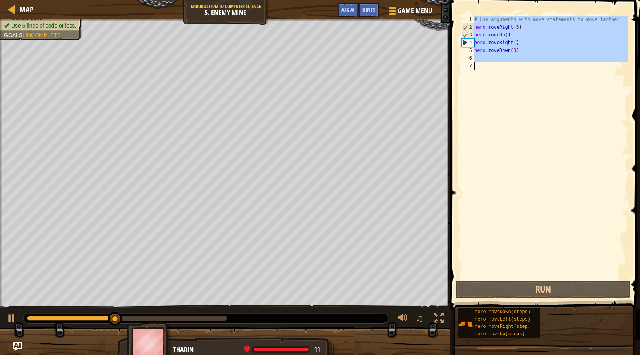
click at [471, 18] on div "1" at bounding box center [467, 19] width 13 height 8
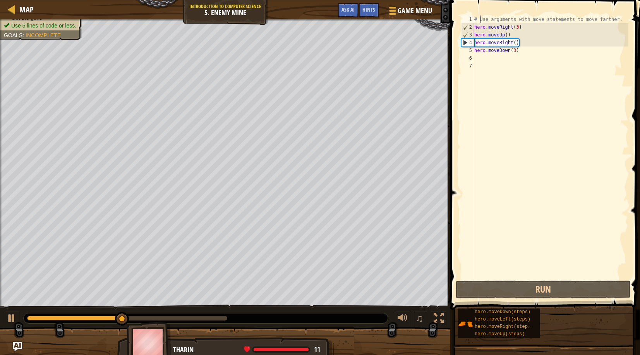
click at [479, 17] on div "# Use arguments with move statements to move farther. hero . moveRight ( 3 ) he…" at bounding box center [551, 154] width 156 height 279
type textarea "# Use arguments with move statements to move farther. hero.moveRight(3)"
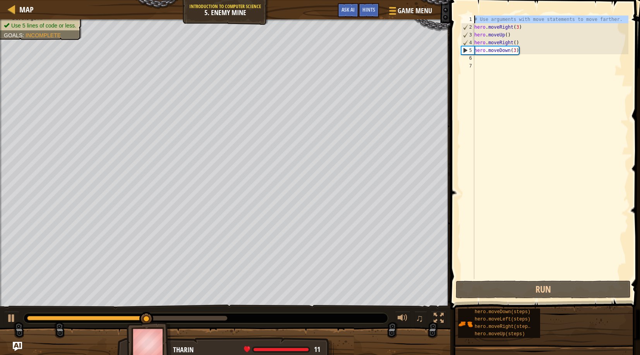
click at [483, 58] on div "# Use arguments with move statements to move farther. hero . moveRight ( 3 ) he…" at bounding box center [551, 154] width 156 height 279
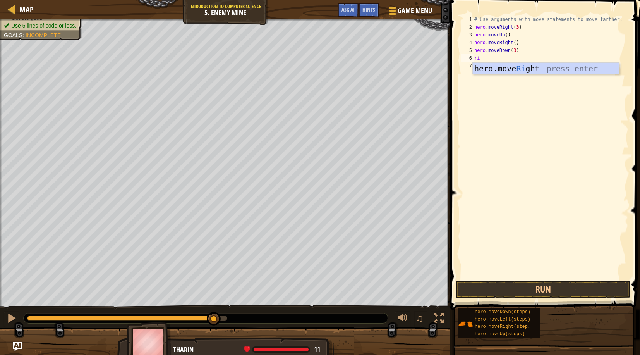
type textarea "right"
click at [496, 65] on div "hero.move Right press enter" at bounding box center [546, 80] width 146 height 35
click at [512, 57] on div "# Use arguments with move statements to move farther. hero . moveRight ( 3 ) he…" at bounding box center [551, 154] width 156 height 279
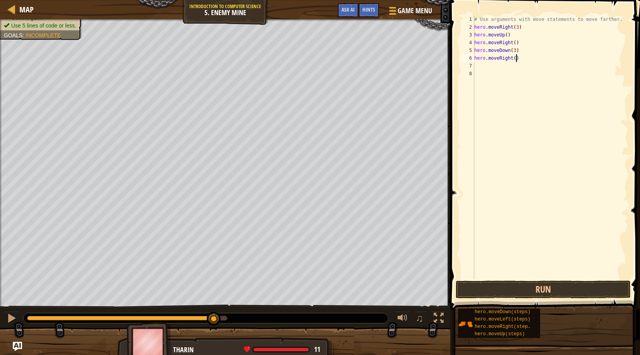
scroll to position [3, 3]
type textarea "hero.moveRight(2)"
click at [512, 284] on button "Run" at bounding box center [543, 289] width 175 height 18
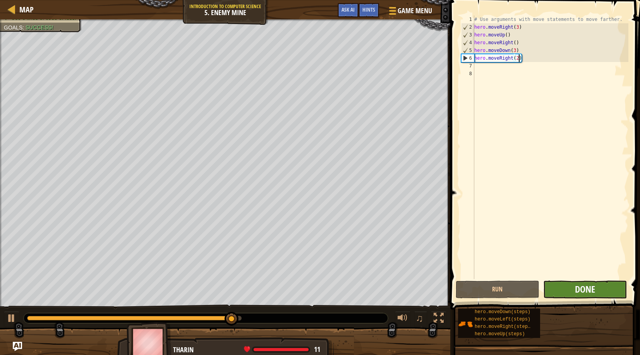
click at [512, 289] on span "Done" at bounding box center [585, 289] width 20 height 12
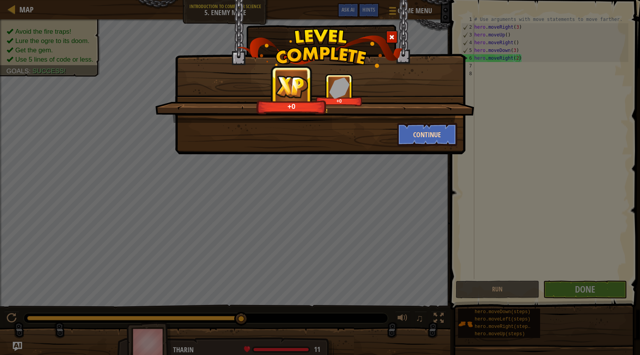
click at [412, 130] on button "Continue" at bounding box center [427, 134] width 60 height 23
